Goal: Information Seeking & Learning: Learn about a topic

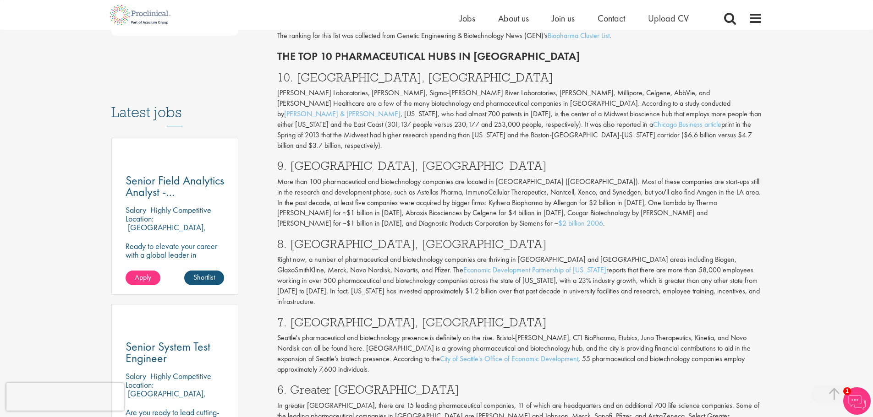
scroll to position [275, 0]
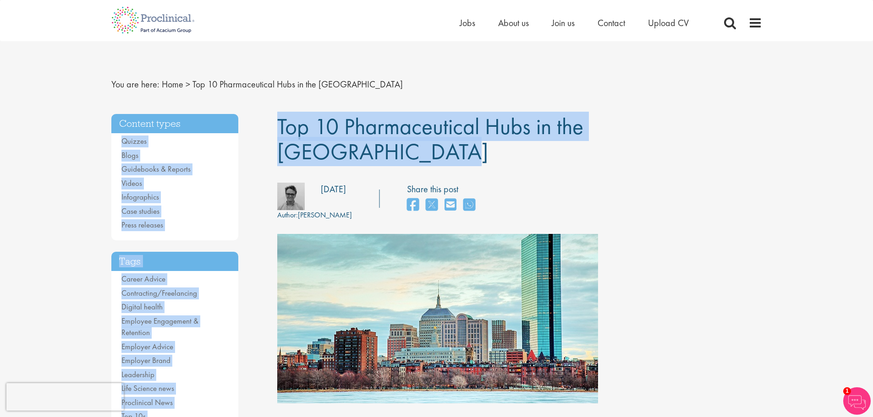
drag, startPoint x: 639, startPoint y: 117, endPoint x: 268, endPoint y: 120, distance: 371.1
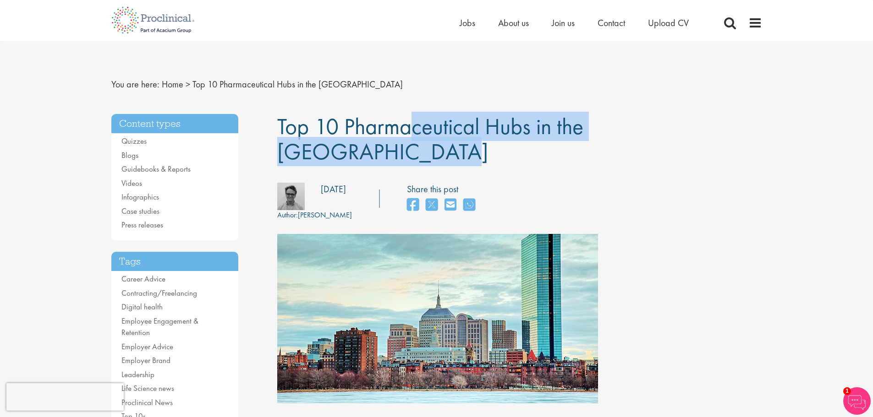
drag, startPoint x: 562, startPoint y: 130, endPoint x: 281, endPoint y: 129, distance: 281.3
click at [281, 129] on h1 "Top 10 Pharmaceutical Hubs in the [GEOGRAPHIC_DATA]" at bounding box center [519, 139] width 485 height 50
copy span "Top 10 Pharmaceutical Hubs in the [GEOGRAPHIC_DATA]"
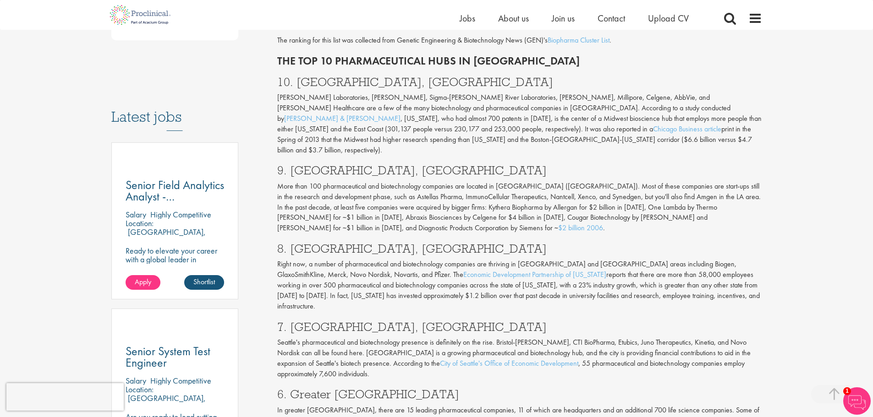
scroll to position [321, 0]
